Goal: Transaction & Acquisition: Purchase product/service

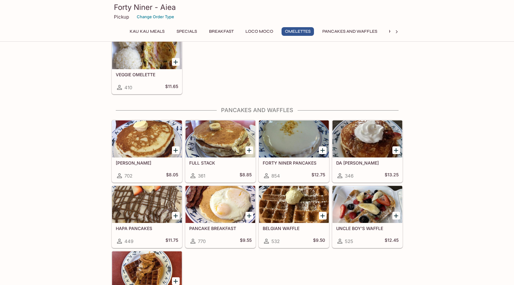
scroll to position [680, 0]
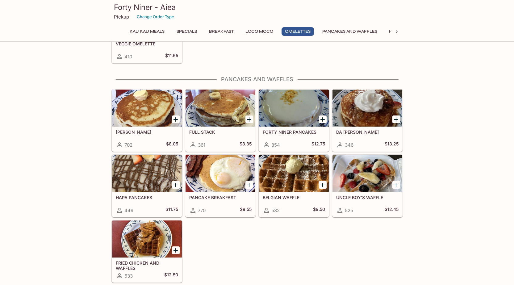
click at [223, 173] on div at bounding box center [221, 173] width 70 height 37
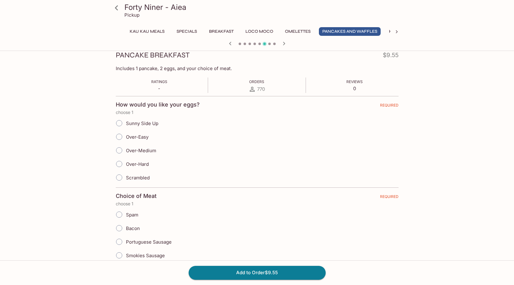
scroll to position [93, 0]
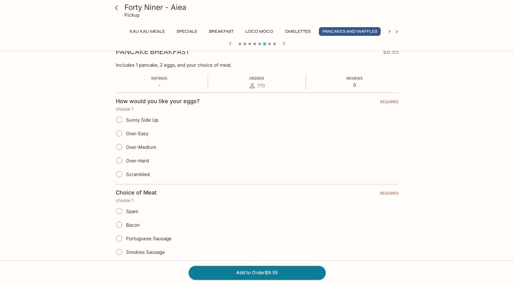
click at [145, 118] on span "Sunny Side Up" at bounding box center [142, 120] width 32 height 6
click at [126, 118] on input "Sunny Side Up" at bounding box center [119, 119] width 13 height 13
radio input "true"
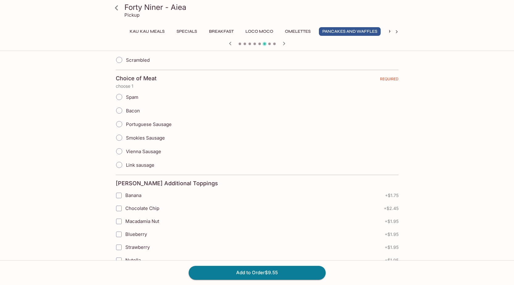
scroll to position [216, 0]
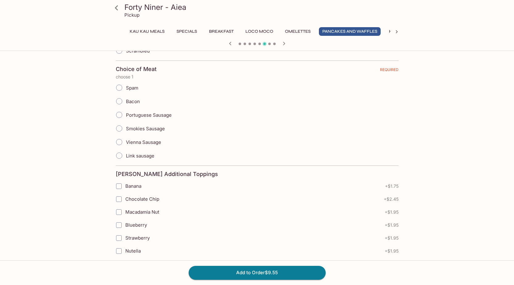
click at [145, 151] on label "Link sausage" at bounding box center [133, 156] width 42 height 14
click at [126, 151] on input "Link sausage" at bounding box center [119, 155] width 13 height 13
radio input "true"
click at [143, 155] on span "Link sausage" at bounding box center [140, 156] width 28 height 6
click at [126, 155] on input "Link sausage" at bounding box center [119, 155] width 13 height 13
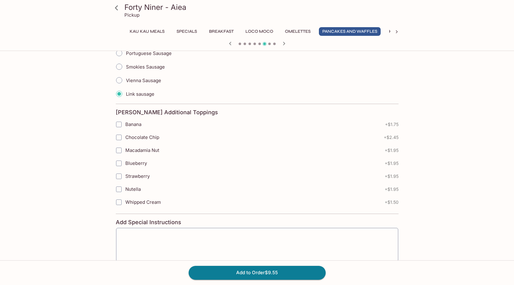
scroll to position [309, 0]
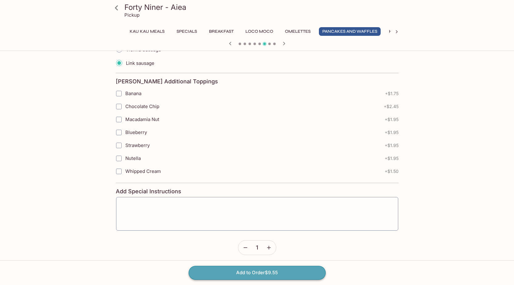
click at [283, 275] on button "Add to Order $9.55" at bounding box center [257, 273] width 137 height 14
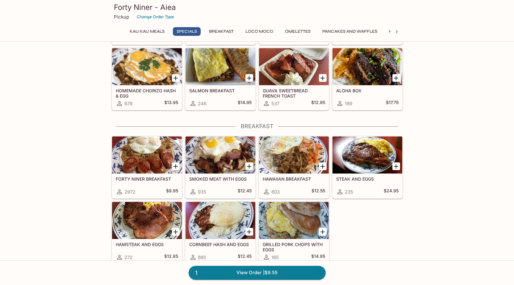
scroll to position [247, 0]
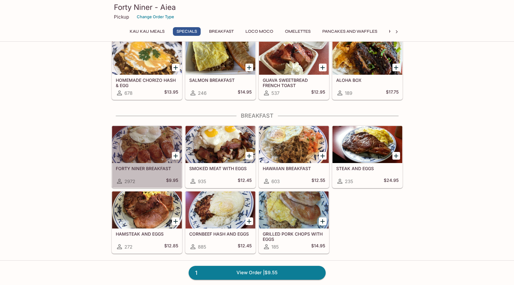
click at [148, 134] on div at bounding box center [147, 144] width 70 height 37
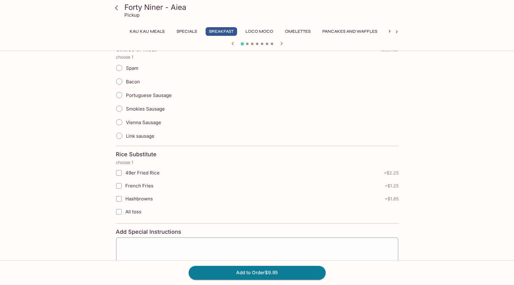
scroll to position [247, 0]
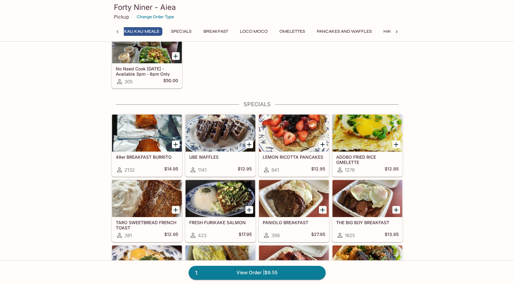
scroll to position [0, 2]
click at [361, 132] on div at bounding box center [368, 133] width 70 height 37
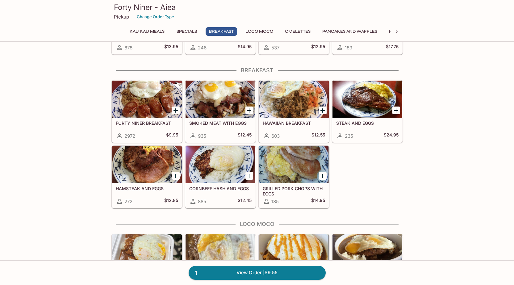
scroll to position [286, 0]
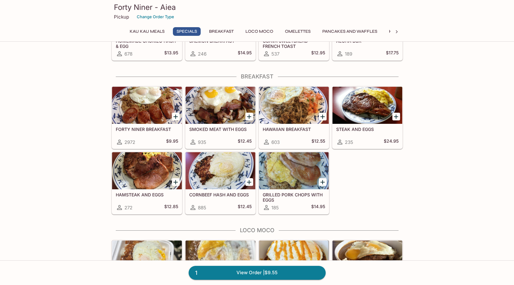
click at [145, 101] on div at bounding box center [147, 105] width 70 height 37
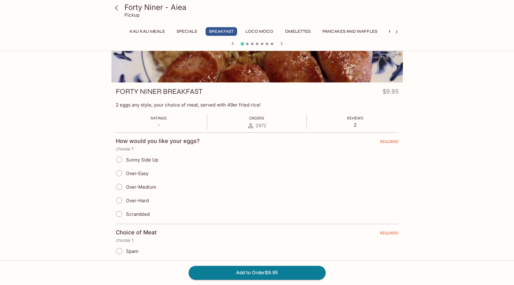
scroll to position [62, 0]
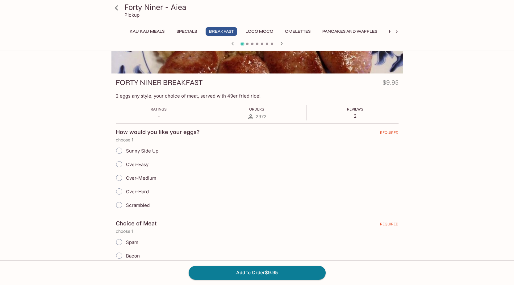
click at [119, 178] on input "Over-Medium" at bounding box center [119, 177] width 13 height 13
radio input "true"
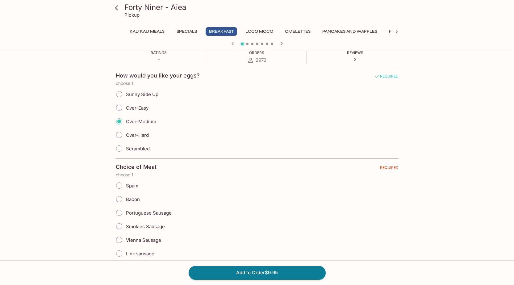
scroll to position [154, 0]
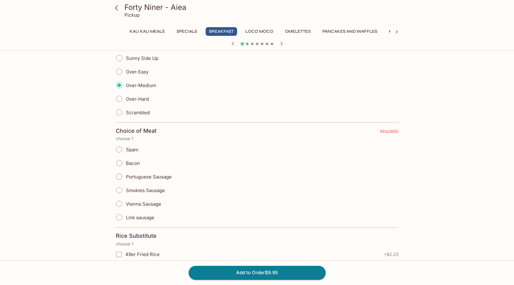
click at [119, 178] on input "Portuguese Sausage" at bounding box center [119, 176] width 13 height 13
radio input "true"
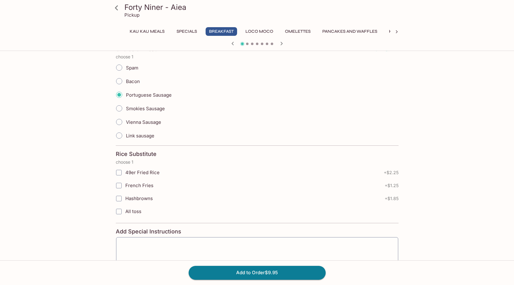
scroll to position [247, 0]
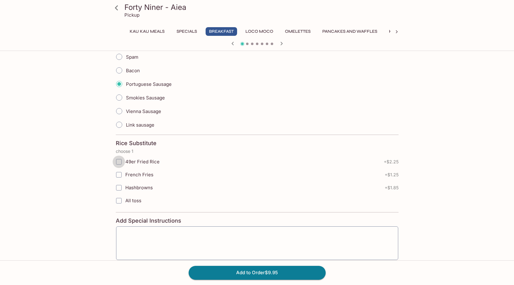
click at [119, 163] on input "49er Fried Rice" at bounding box center [119, 162] width 12 height 12
checkbox input "true"
click at [246, 274] on button "Add to Order $12.20" at bounding box center [257, 273] width 137 height 14
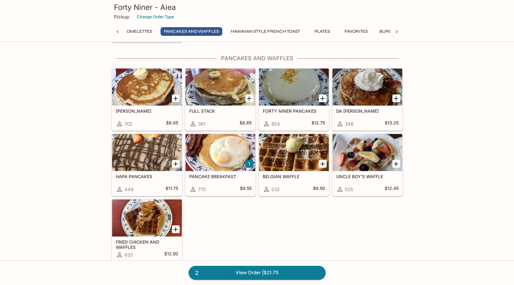
scroll to position [711, 0]
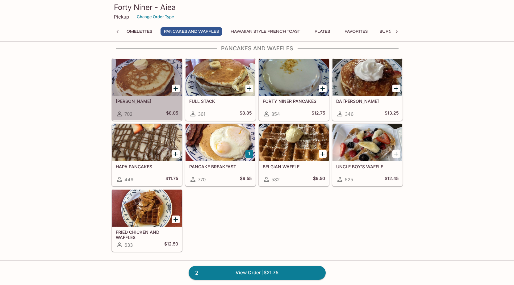
click at [154, 81] on div at bounding box center [147, 77] width 70 height 37
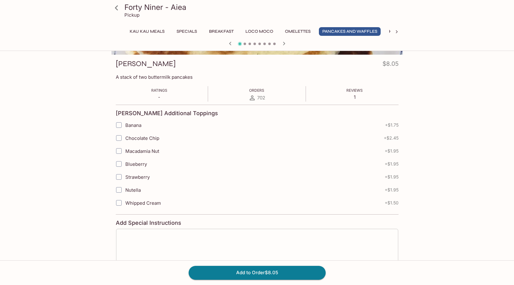
scroll to position [93, 0]
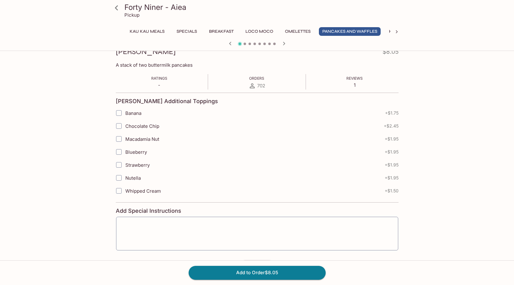
click at [116, 164] on input "Strawberry" at bounding box center [119, 165] width 12 height 12
checkbox input "true"
click at [269, 270] on button "Add to Order $10.00" at bounding box center [257, 273] width 137 height 14
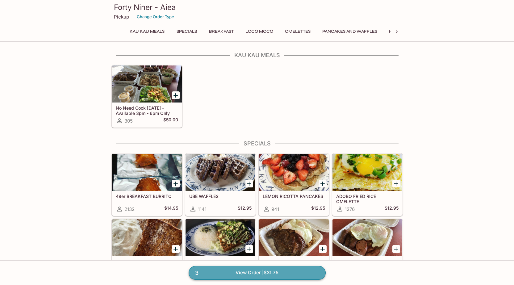
click at [276, 271] on link "3 View Order | $31.75" at bounding box center [257, 273] width 137 height 14
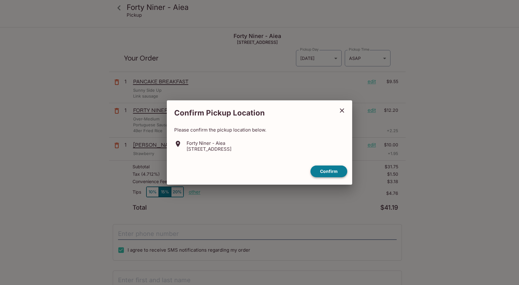
click at [338, 171] on button "Confirm" at bounding box center [329, 172] width 37 height 12
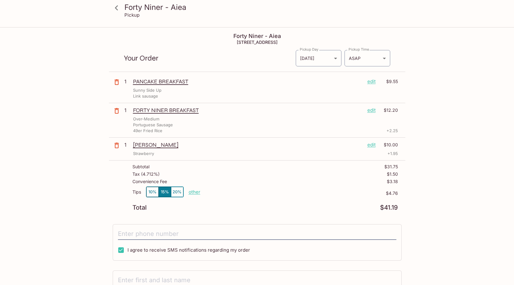
click at [175, 193] on button "20%" at bounding box center [177, 192] width 12 height 10
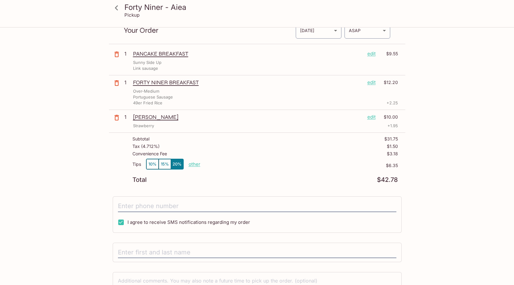
scroll to position [31, 0]
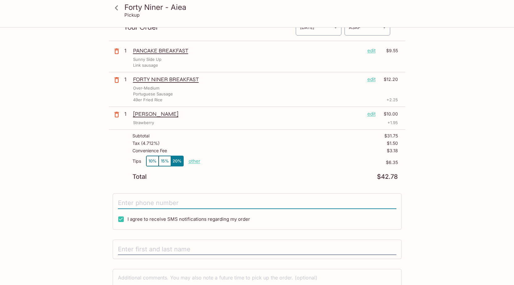
click at [166, 205] on input "tel" at bounding box center [257, 203] width 279 height 12
type input "[PHONE_NUMBER]"
click at [219, 248] on input "text" at bounding box center [257, 250] width 279 height 12
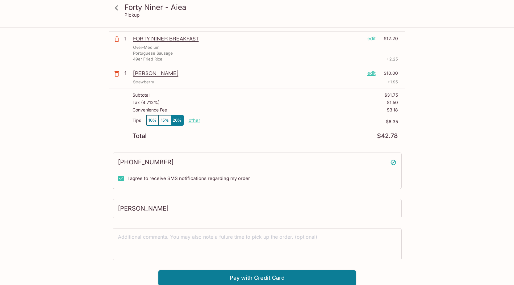
scroll to position [72, 0]
type input "[PERSON_NAME]"
click at [275, 280] on button "Pay with Credit Card" at bounding box center [258, 277] width 198 height 15
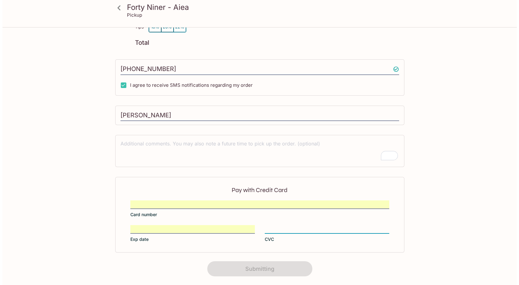
scroll to position [0, 0]
